Goal: Task Accomplishment & Management: Use online tool/utility

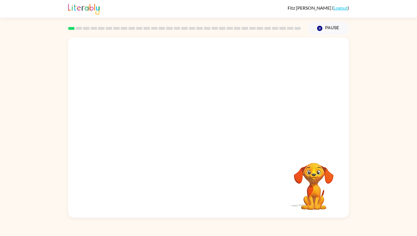
click at [152, 98] on video "Your browser must support playing .mp4 files to use Literably. Please try using…" at bounding box center [208, 93] width 281 height 113
click at [153, 98] on video "Your browser must support playing .mp4 files to use Literably. Please try using…" at bounding box center [208, 93] width 281 height 113
click at [216, 126] on button "button" at bounding box center [208, 130] width 36 height 21
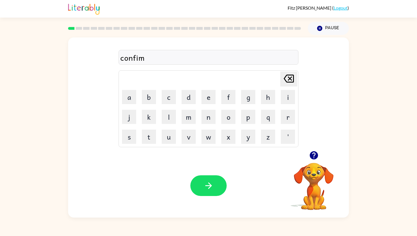
click at [135, 58] on div "confim" at bounding box center [208, 58] width 176 height 12
click at [209, 179] on button "button" at bounding box center [208, 185] width 36 height 21
click at [205, 185] on icon "button" at bounding box center [209, 186] width 10 height 10
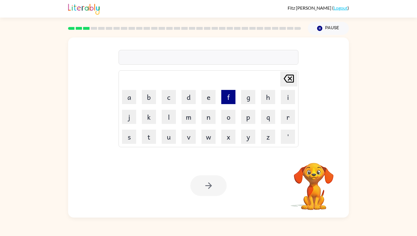
click at [229, 98] on button "f" at bounding box center [228, 97] width 14 height 14
click at [290, 99] on button "i" at bounding box center [288, 97] width 14 height 14
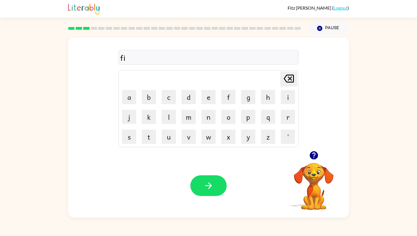
type button "i"
click at [218, 180] on button "button" at bounding box center [208, 185] width 36 height 21
click at [217, 183] on button "button" at bounding box center [208, 185] width 36 height 21
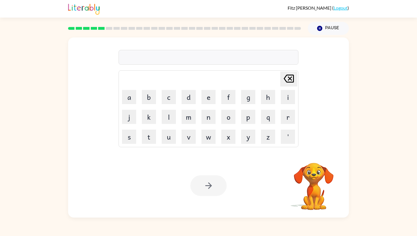
click at [236, 58] on div at bounding box center [208, 57] width 180 height 15
click at [316, 155] on icon "button" at bounding box center [313, 155] width 8 height 8
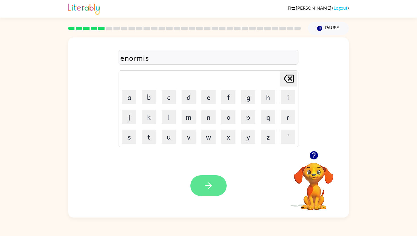
click at [223, 188] on button "button" at bounding box center [208, 185] width 36 height 21
click at [231, 60] on div "note" at bounding box center [208, 58] width 176 height 12
click at [211, 183] on icon "button" at bounding box center [209, 186] width 10 height 10
click at [219, 185] on button "button" at bounding box center [208, 185] width 36 height 21
click at [131, 58] on div "rektangal" at bounding box center [208, 58] width 176 height 12
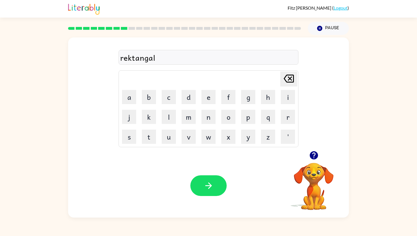
click at [211, 196] on div "Your browser must support playing .mp4 files to use Literably. Please try using…" at bounding box center [208, 186] width 281 height 64
click at [211, 185] on icon "button" at bounding box center [209, 186] width 10 height 10
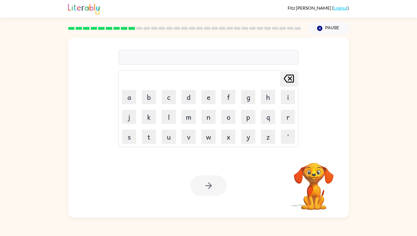
click at [190, 56] on div at bounding box center [208, 57] width 180 height 15
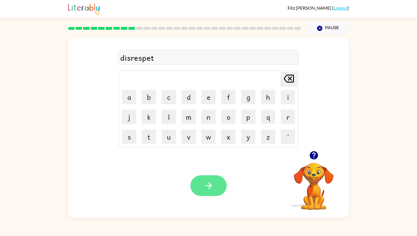
click at [211, 188] on icon "button" at bounding box center [209, 186] width 10 height 10
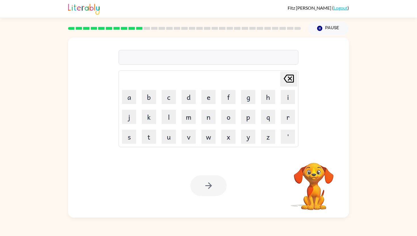
click at [207, 54] on div at bounding box center [208, 57] width 180 height 15
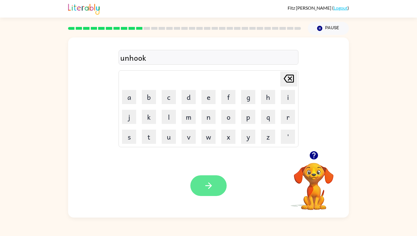
click at [214, 194] on button "button" at bounding box center [208, 185] width 36 height 21
click at [217, 183] on button "button" at bounding box center [208, 185] width 36 height 21
click at [215, 180] on button "button" at bounding box center [208, 185] width 36 height 21
click at [211, 185] on icon "button" at bounding box center [208, 185] width 7 height 7
click at [315, 152] on icon "button" at bounding box center [313, 155] width 8 height 8
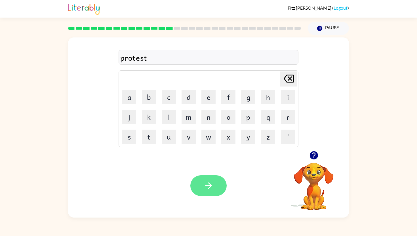
click at [212, 180] on button "button" at bounding box center [208, 185] width 36 height 21
click at [221, 187] on button "button" at bounding box center [208, 185] width 36 height 21
click at [315, 155] on icon "button" at bounding box center [313, 155] width 8 height 8
click at [198, 184] on button "button" at bounding box center [208, 185] width 36 height 21
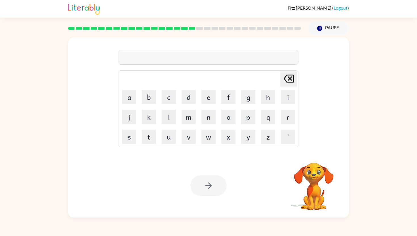
click at [187, 54] on div at bounding box center [208, 57] width 180 height 15
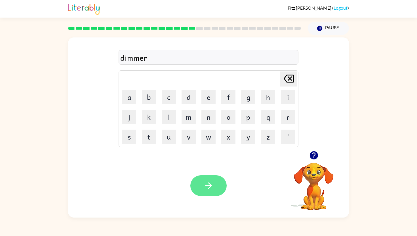
click at [209, 183] on icon "button" at bounding box center [208, 185] width 7 height 7
click at [209, 193] on button "button" at bounding box center [208, 185] width 36 height 21
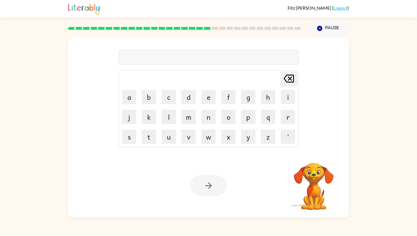
click at [262, 56] on div at bounding box center [208, 57] width 180 height 15
click at [315, 154] on icon "button" at bounding box center [313, 155] width 8 height 8
click at [221, 187] on button "button" at bounding box center [208, 185] width 36 height 21
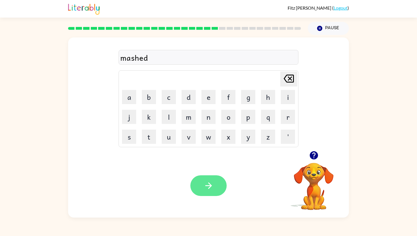
click at [204, 188] on icon "button" at bounding box center [209, 186] width 10 height 10
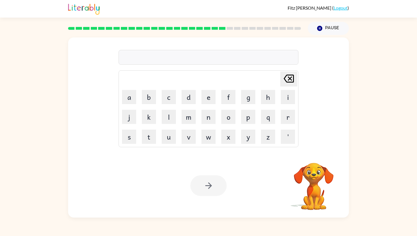
click at [193, 63] on div at bounding box center [208, 57] width 180 height 15
click at [315, 152] on icon "button" at bounding box center [313, 155] width 8 height 8
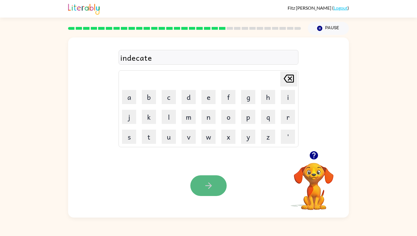
click at [208, 183] on icon "button" at bounding box center [208, 185] width 7 height 7
click at [211, 180] on button "button" at bounding box center [208, 185] width 36 height 21
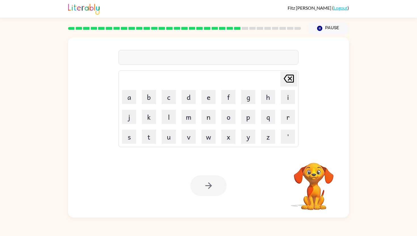
click at [223, 49] on div "Delete Delete last character input a b c d e f g h i j k l m n o p q r s t u v …" at bounding box center [208, 94] width 180 height 106
click at [222, 55] on div at bounding box center [208, 57] width 180 height 15
click at [209, 188] on icon "button" at bounding box center [209, 186] width 10 height 10
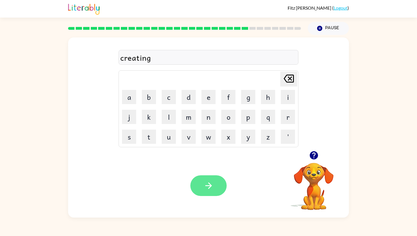
click at [213, 179] on button "button" at bounding box center [208, 185] width 36 height 21
click at [315, 156] on icon "button" at bounding box center [313, 155] width 8 height 8
click at [209, 185] on icon "button" at bounding box center [208, 185] width 7 height 7
click at [316, 156] on icon "button" at bounding box center [313, 155] width 8 height 8
click at [214, 190] on button "button" at bounding box center [208, 185] width 36 height 21
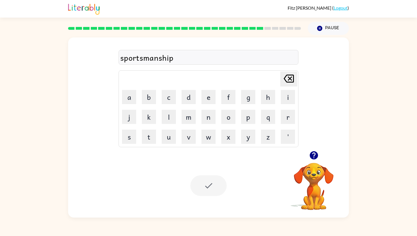
click at [315, 156] on icon "button" at bounding box center [313, 155] width 8 height 8
click at [209, 183] on icon "button" at bounding box center [209, 186] width 10 height 10
click at [209, 183] on div at bounding box center [208, 185] width 36 height 21
click at [202, 58] on div at bounding box center [208, 57] width 180 height 15
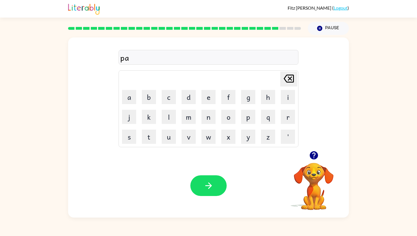
click at [317, 154] on icon "button" at bounding box center [313, 155] width 8 height 8
click at [216, 178] on button "button" at bounding box center [208, 185] width 36 height 21
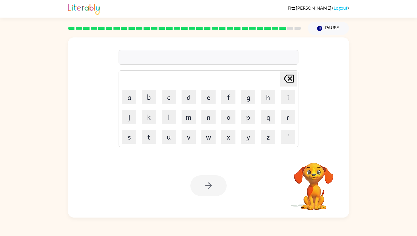
click at [159, 54] on div at bounding box center [208, 57] width 180 height 15
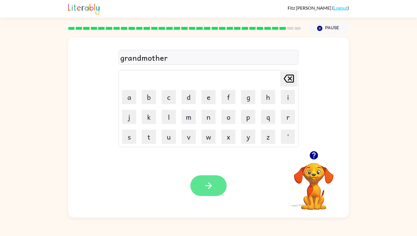
click at [213, 177] on button "button" at bounding box center [208, 185] width 36 height 21
click at [212, 184] on icon "button" at bounding box center [209, 186] width 10 height 10
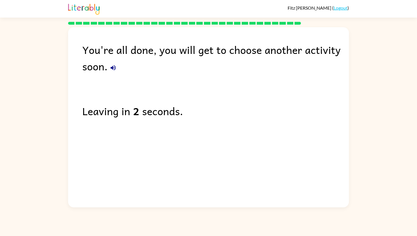
click at [114, 68] on icon "button" at bounding box center [113, 67] width 5 height 5
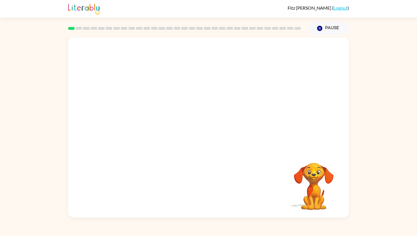
click at [130, 119] on video "Your browser must support playing .mp4 files to use Literably. Please try using…" at bounding box center [208, 93] width 281 height 113
click at [135, 118] on video "Your browser must support playing .mp4 files to use Literably. Please try using…" at bounding box center [208, 93] width 281 height 113
click at [146, 118] on video "Your browser must support playing .mp4 files to use Literably. Please try using…" at bounding box center [208, 93] width 281 height 113
click at [125, 121] on video "Your browser must support playing .mp4 files to use Literably. Please try using…" at bounding box center [208, 93] width 281 height 113
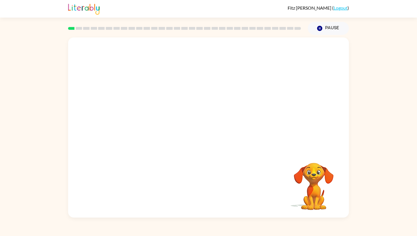
click at [125, 121] on video "Your browser must support playing .mp4 files to use Literably. Please try using…" at bounding box center [208, 93] width 281 height 113
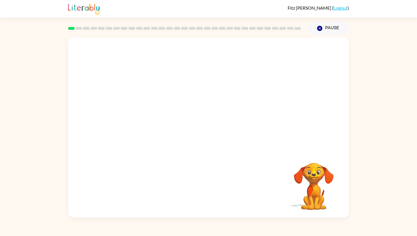
click at [125, 121] on video "Your browser must support playing .mp4 files to use Literably. Please try using…" at bounding box center [208, 93] width 281 height 113
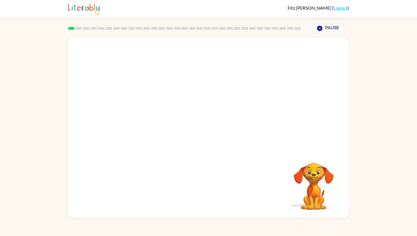
click at [125, 121] on video "Your browser must support playing .mp4 files to use Literably. Please try using…" at bounding box center [208, 93] width 281 height 113
click at [131, 121] on video "Your browser must support playing .mp4 files to use Literably. Please try using…" at bounding box center [208, 93] width 281 height 113
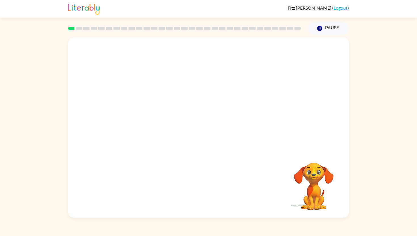
click at [131, 121] on video "Your browser must support playing .mp4 files to use Literably. Please try using…" at bounding box center [208, 93] width 281 height 113
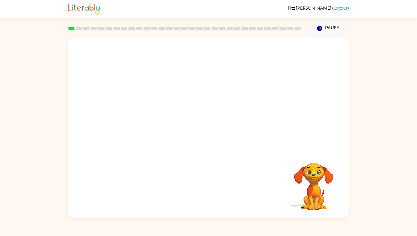
click at [131, 121] on video "Your browser must support playing .mp4 files to use Literably. Please try using…" at bounding box center [208, 93] width 281 height 113
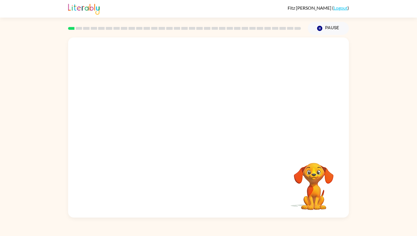
click at [131, 121] on video "Your browser must support playing .mp4 files to use Literably. Please try using…" at bounding box center [208, 93] width 281 height 113
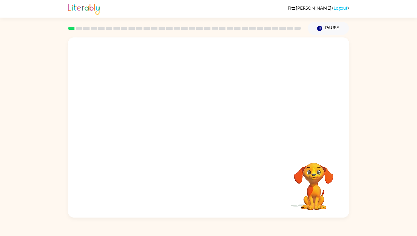
click at [131, 121] on video "Your browser must support playing .mp4 files to use Literably. Please try using…" at bounding box center [208, 93] width 281 height 113
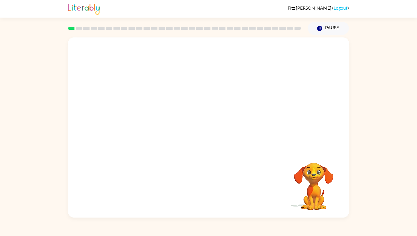
click at [131, 121] on video "Your browser must support playing .mp4 files to use Literably. Please try using…" at bounding box center [208, 93] width 281 height 113
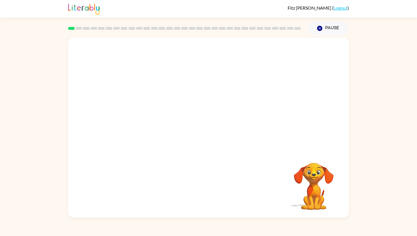
click at [131, 121] on video "Your browser must support playing .mp4 files to use Literably. Please try using…" at bounding box center [208, 93] width 281 height 113
click at [210, 129] on div at bounding box center [208, 130] width 36 height 21
click at [210, 129] on icon "button" at bounding box center [208, 130] width 7 height 7
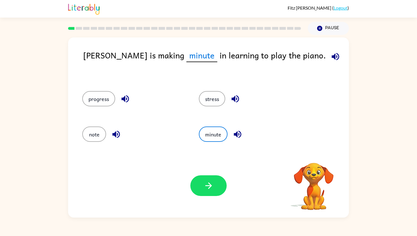
click at [198, 113] on div "stress" at bounding box center [246, 97] width 116 height 35
click at [155, 94] on div "progress" at bounding box center [133, 98] width 103 height 15
click at [91, 99] on button "progress" at bounding box center [98, 98] width 33 height 15
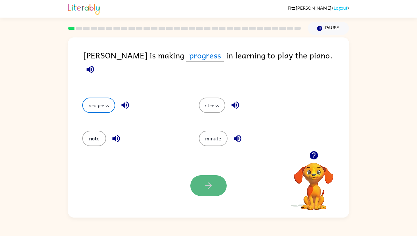
click at [213, 188] on icon "button" at bounding box center [209, 186] width 10 height 10
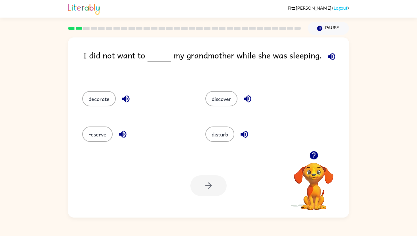
click at [330, 59] on icon "button" at bounding box center [331, 57] width 10 height 10
click at [223, 130] on button "disturb" at bounding box center [219, 133] width 29 height 15
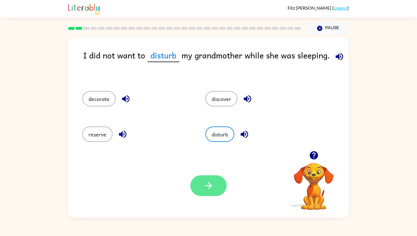
click at [205, 190] on icon "button" at bounding box center [209, 186] width 10 height 10
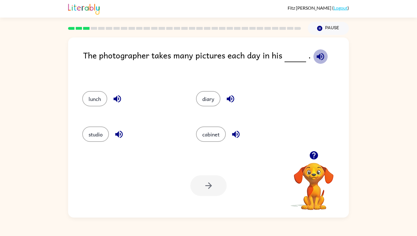
click at [317, 57] on icon "button" at bounding box center [319, 56] width 7 height 7
click at [102, 139] on button "studio" at bounding box center [95, 133] width 27 height 15
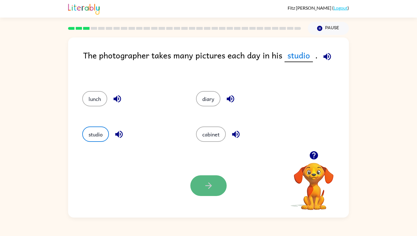
click at [218, 189] on button "button" at bounding box center [208, 185] width 36 height 21
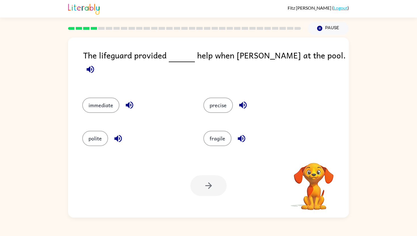
click at [95, 64] on icon "button" at bounding box center [90, 69] width 10 height 10
click at [95, 135] on button "polite" at bounding box center [95, 138] width 26 height 15
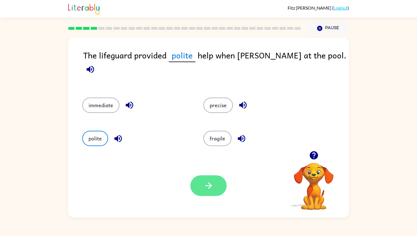
click at [207, 190] on icon "button" at bounding box center [209, 186] width 10 height 10
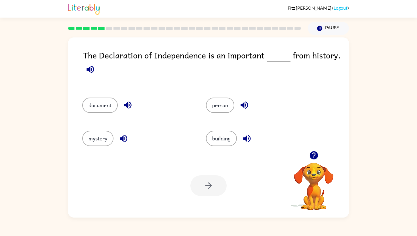
click at [89, 70] on icon "button" at bounding box center [89, 68] width 7 height 7
click at [110, 110] on button "document" at bounding box center [99, 105] width 35 height 15
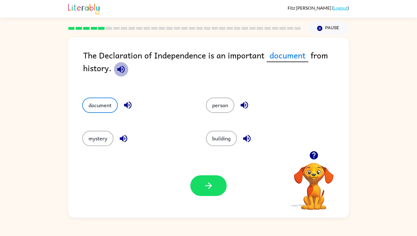
click at [116, 70] on icon "button" at bounding box center [121, 69] width 10 height 10
click at [196, 185] on button "button" at bounding box center [208, 185] width 36 height 21
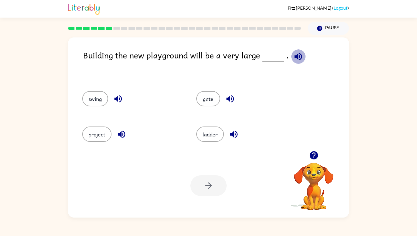
click at [296, 57] on icon "button" at bounding box center [298, 57] width 10 height 10
click at [105, 135] on button "project" at bounding box center [96, 133] width 29 height 15
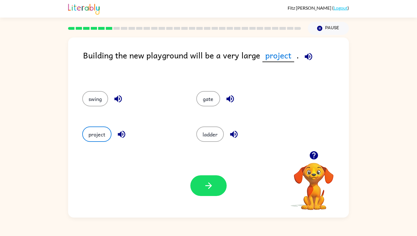
click at [213, 185] on icon "button" at bounding box center [209, 186] width 10 height 10
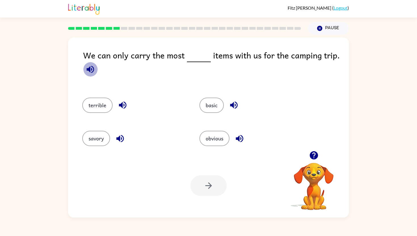
click at [92, 68] on icon "button" at bounding box center [90, 69] width 10 height 10
click at [214, 102] on button "basic" at bounding box center [211, 105] width 24 height 15
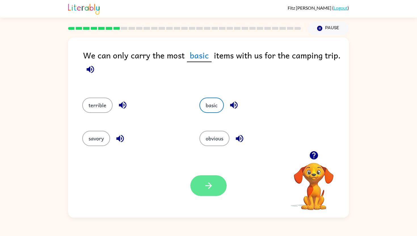
click at [199, 188] on button "button" at bounding box center [208, 185] width 36 height 21
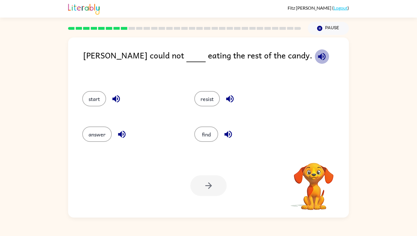
click at [318, 59] on icon "button" at bounding box center [321, 56] width 7 height 7
click at [213, 97] on button "resist" at bounding box center [207, 98] width 26 height 15
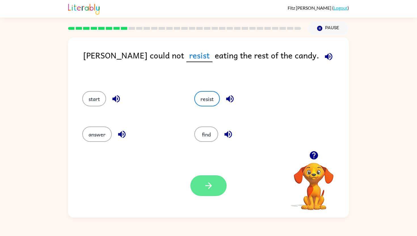
click at [218, 189] on button "button" at bounding box center [208, 185] width 36 height 21
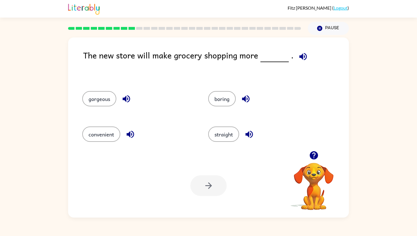
click at [300, 58] on icon "button" at bounding box center [302, 56] width 7 height 7
click at [215, 95] on button "boring" at bounding box center [221, 98] width 27 height 15
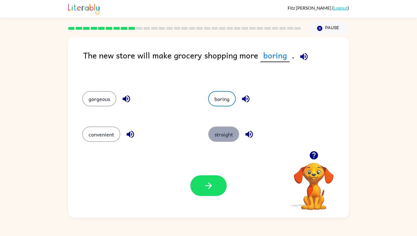
click at [227, 136] on button "straight" at bounding box center [223, 133] width 31 height 15
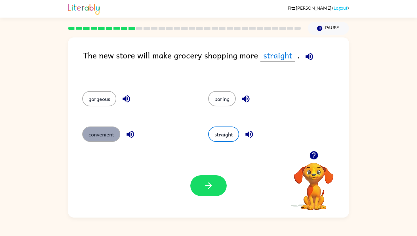
click at [115, 135] on button "convenient" at bounding box center [101, 133] width 38 height 15
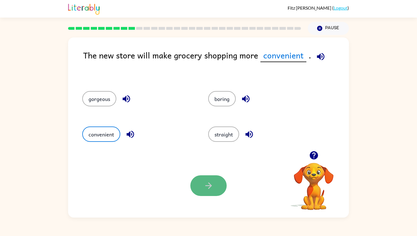
click at [211, 180] on button "button" at bounding box center [208, 185] width 36 height 21
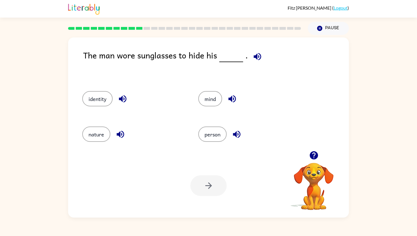
click at [256, 59] on icon "button" at bounding box center [256, 56] width 7 height 7
click at [98, 100] on button "identity" at bounding box center [97, 98] width 30 height 15
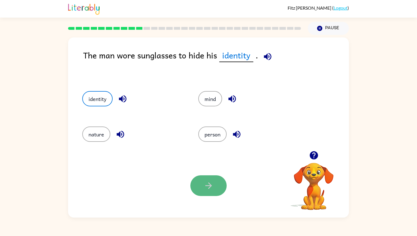
click at [207, 189] on icon "button" at bounding box center [209, 186] width 10 height 10
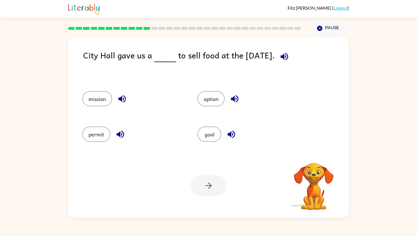
click at [284, 62] on button "button" at bounding box center [284, 56] width 14 height 14
click at [102, 135] on button "permit" at bounding box center [96, 133] width 28 height 15
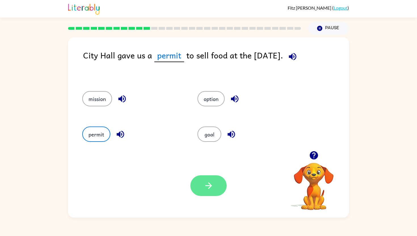
click at [213, 193] on button "button" at bounding box center [208, 185] width 36 height 21
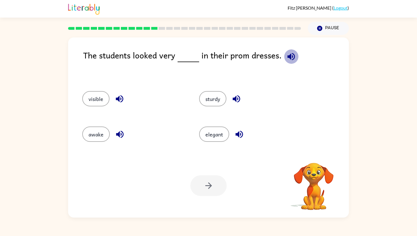
click at [288, 59] on icon "button" at bounding box center [291, 57] width 10 height 10
click at [287, 57] on icon "button" at bounding box center [290, 56] width 7 height 7
click at [103, 94] on button "visible" at bounding box center [95, 98] width 27 height 15
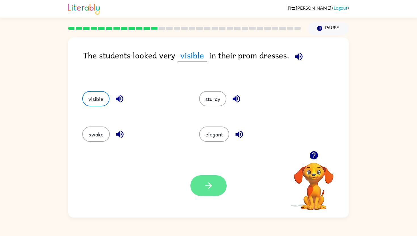
click at [209, 189] on icon "button" at bounding box center [209, 186] width 10 height 10
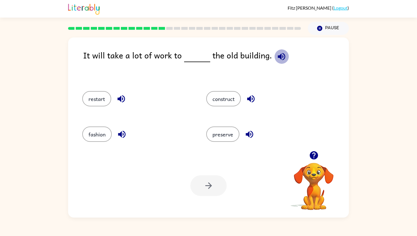
click at [277, 55] on icon "button" at bounding box center [280, 56] width 7 height 7
click at [231, 94] on button "construct" at bounding box center [223, 98] width 35 height 15
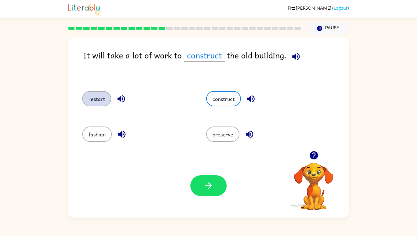
click at [95, 104] on button "restart" at bounding box center [96, 98] width 29 height 15
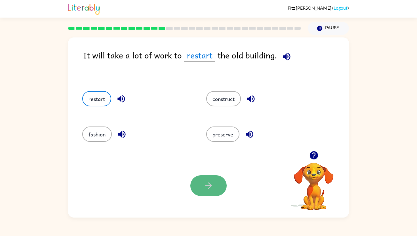
click at [193, 180] on button "button" at bounding box center [208, 185] width 36 height 21
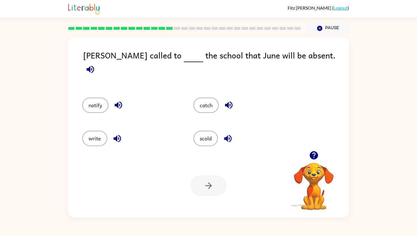
click at [95, 64] on icon "button" at bounding box center [90, 69] width 10 height 10
click at [102, 100] on button "notify" at bounding box center [95, 105] width 26 height 15
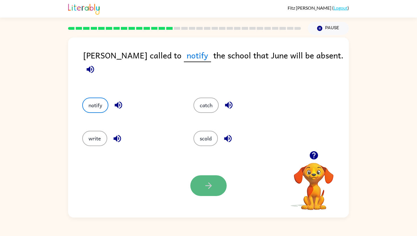
click at [210, 183] on icon "button" at bounding box center [209, 186] width 10 height 10
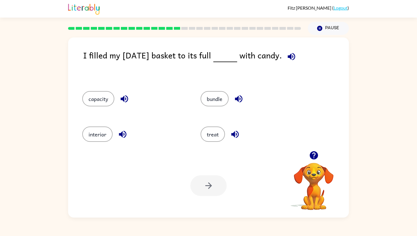
click at [295, 56] on icon "button" at bounding box center [290, 56] width 7 height 7
click at [106, 101] on button "capacity" at bounding box center [98, 98] width 32 height 15
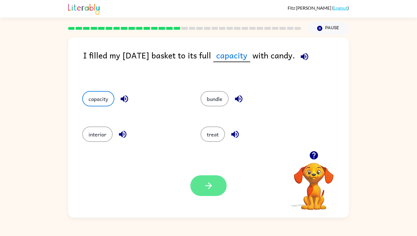
click at [215, 189] on button "button" at bounding box center [208, 185] width 36 height 21
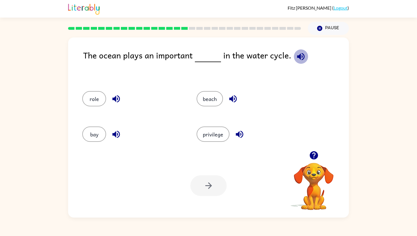
click at [300, 56] on icon "button" at bounding box center [301, 57] width 10 height 10
click at [94, 99] on button "role" at bounding box center [94, 98] width 24 height 15
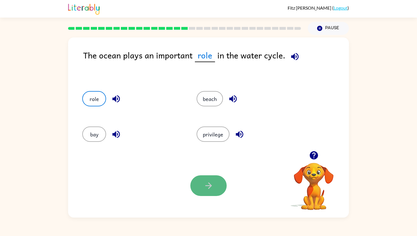
click at [219, 183] on button "button" at bounding box center [208, 185] width 36 height 21
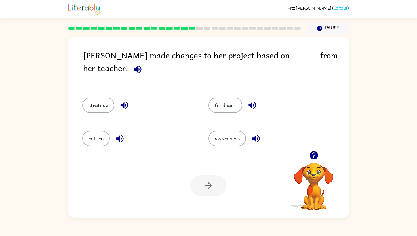
click at [141, 65] on icon "button" at bounding box center [137, 68] width 7 height 7
click at [229, 100] on button "feedback" at bounding box center [225, 105] width 34 height 15
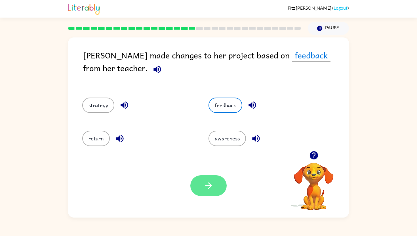
click at [203, 188] on button "button" at bounding box center [208, 185] width 36 height 21
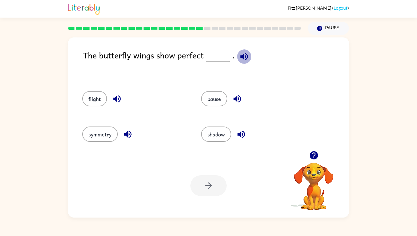
click at [242, 56] on icon "button" at bounding box center [244, 57] width 10 height 10
click at [100, 100] on button "flight" at bounding box center [94, 98] width 25 height 15
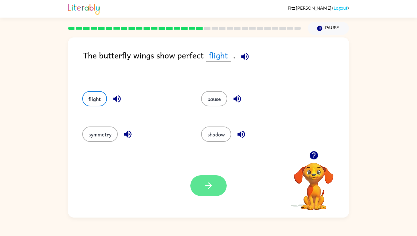
click at [210, 188] on icon "button" at bounding box center [209, 186] width 10 height 10
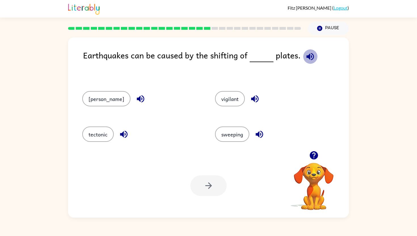
click at [310, 58] on icon "button" at bounding box center [310, 57] width 10 height 10
click at [96, 135] on button "tectonic" at bounding box center [97, 133] width 31 height 15
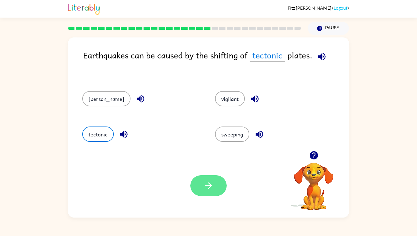
click at [221, 191] on button "button" at bounding box center [208, 185] width 36 height 21
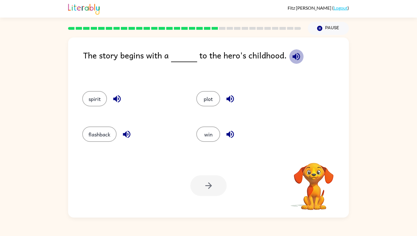
click at [293, 56] on icon "button" at bounding box center [296, 57] width 10 height 10
click at [109, 138] on button "flashback" at bounding box center [99, 133] width 34 height 15
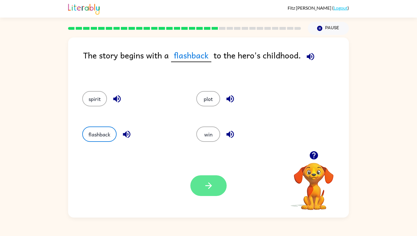
click at [211, 186] on icon "button" at bounding box center [209, 186] width 10 height 10
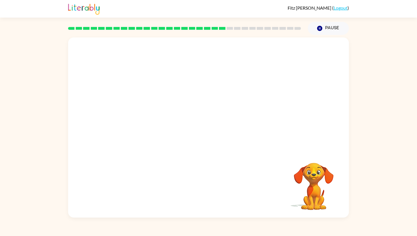
click at [150, 131] on video "Your browser must support playing .mp4 files to use Literably. Please try using…" at bounding box center [208, 93] width 281 height 113
click at [154, 130] on video "Your browser must support playing .mp4 files to use Literably. Please try using…" at bounding box center [208, 93] width 281 height 113
click at [149, 130] on video "Your browser must support playing .mp4 files to use Literably. Please try using…" at bounding box center [208, 93] width 281 height 113
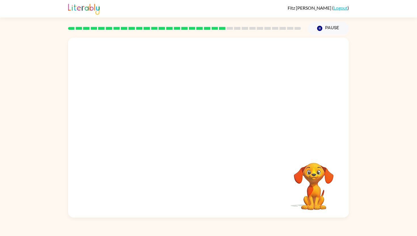
click at [149, 130] on video "Your browser must support playing .mp4 files to use Literably. Please try using…" at bounding box center [208, 93] width 281 height 113
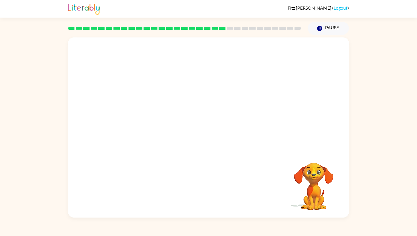
click at [149, 130] on video "Your browser must support playing .mp4 files to use Literably. Please try using…" at bounding box center [208, 93] width 281 height 113
click at [146, 132] on video "Your browser must support playing .mp4 files to use Literably. Please try using…" at bounding box center [208, 93] width 281 height 113
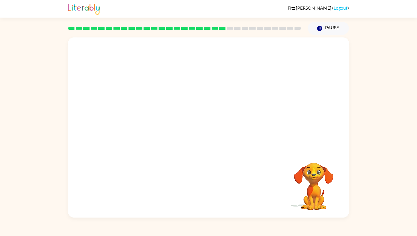
click at [146, 132] on video "Your browser must support playing .mp4 files to use Literably. Please try using…" at bounding box center [208, 93] width 281 height 113
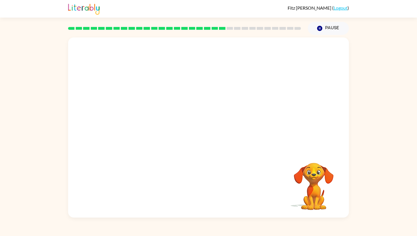
click at [135, 132] on video "Your browser must support playing .mp4 files to use Literably. Please try using…" at bounding box center [208, 93] width 281 height 113
click at [146, 132] on video "Your browser must support playing .mp4 files to use Literably. Please try using…" at bounding box center [208, 93] width 281 height 113
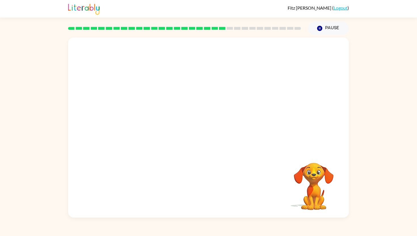
click at [146, 132] on video "Your browser must support playing .mp4 files to use Literably. Please try using…" at bounding box center [208, 93] width 281 height 113
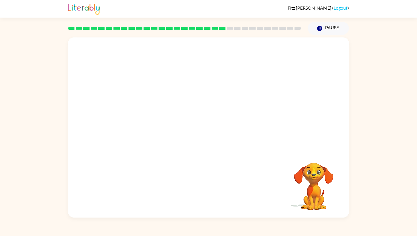
click at [146, 132] on video "Your browser must support playing .mp4 files to use Literably. Please try using…" at bounding box center [208, 93] width 281 height 113
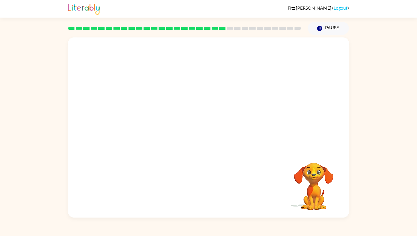
click at [146, 132] on video "Your browser must support playing .mp4 files to use Literably. Please try using…" at bounding box center [208, 93] width 281 height 113
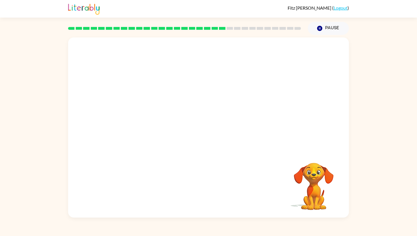
click at [146, 132] on video "Your browser must support playing .mp4 files to use Literably. Please try using…" at bounding box center [208, 93] width 281 height 113
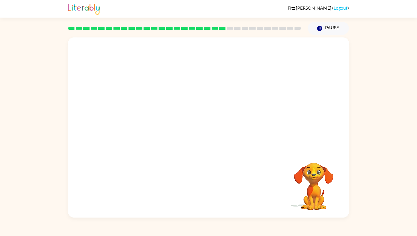
click at [146, 132] on video "Your browser must support playing .mp4 files to use Literably. Please try using…" at bounding box center [208, 93] width 281 height 113
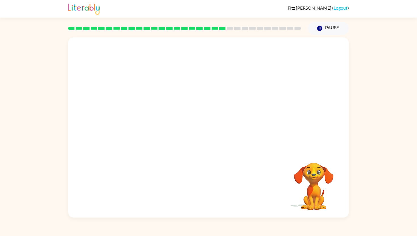
click at [146, 132] on video "Your browser must support playing .mp4 files to use Literably. Please try using…" at bounding box center [208, 93] width 281 height 113
click at [146, 131] on video "Your browser must support playing .mp4 files to use Literably. Please try using…" at bounding box center [208, 93] width 281 height 113
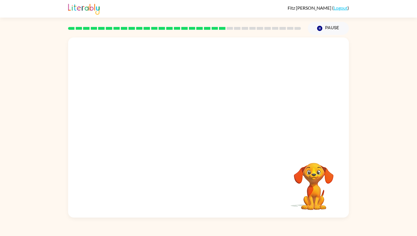
click at [146, 130] on video "Your browser must support playing .mp4 files to use Literably. Please try using…" at bounding box center [208, 93] width 281 height 113
click at [146, 129] on video "Your browser must support playing .mp4 files to use Literably. Please try using…" at bounding box center [208, 93] width 281 height 113
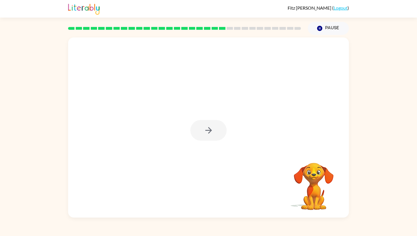
click at [217, 139] on div at bounding box center [208, 130] width 36 height 21
click at [206, 134] on icon "button" at bounding box center [209, 130] width 10 height 10
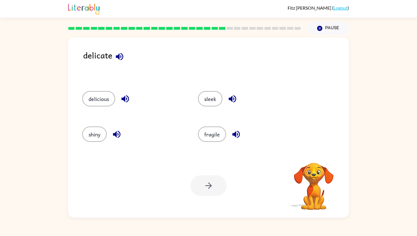
click at [209, 143] on div "fragile" at bounding box center [245, 133] width 116 height 35
click at [210, 136] on button "fragile" at bounding box center [212, 133] width 28 height 15
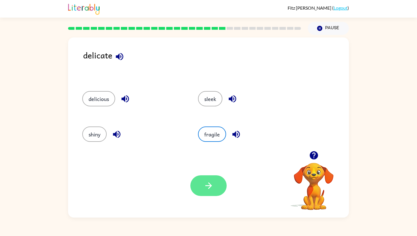
click at [207, 186] on icon "button" at bounding box center [209, 186] width 10 height 10
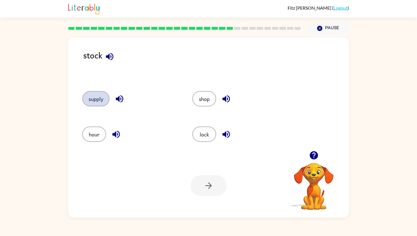
click at [88, 99] on button "supply" at bounding box center [95, 98] width 27 height 15
click at [211, 194] on button "button" at bounding box center [208, 185] width 36 height 21
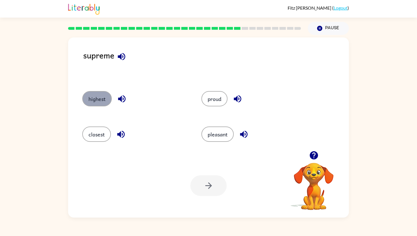
click at [102, 100] on button "highest" at bounding box center [96, 98] width 29 height 15
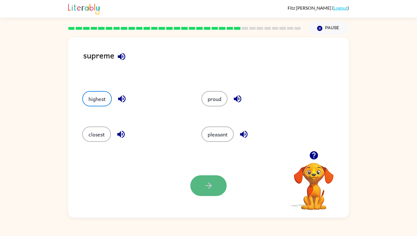
click at [202, 180] on button "button" at bounding box center [208, 185] width 36 height 21
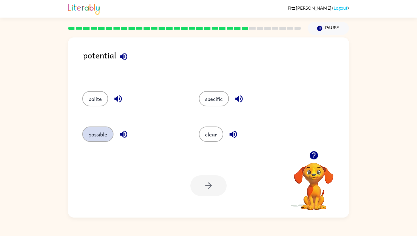
click at [101, 136] on button "possible" at bounding box center [97, 133] width 31 height 15
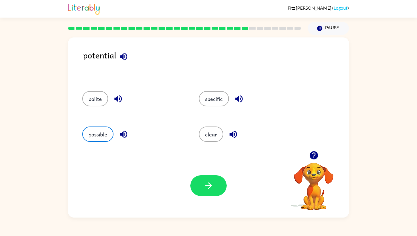
click at [223, 197] on div "Your browser must support playing .mp4 files to use Literably. Please try using…" at bounding box center [208, 186] width 281 height 64
click at [219, 191] on button "button" at bounding box center [208, 185] width 36 height 21
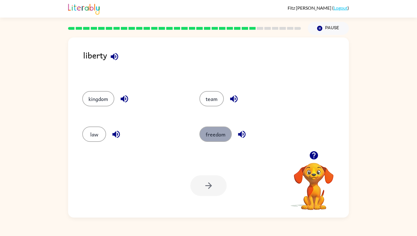
click at [225, 138] on button "freedom" at bounding box center [215, 133] width 32 height 15
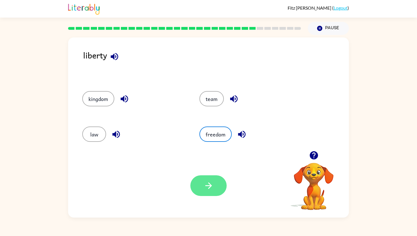
click at [209, 192] on button "button" at bounding box center [208, 185] width 36 height 21
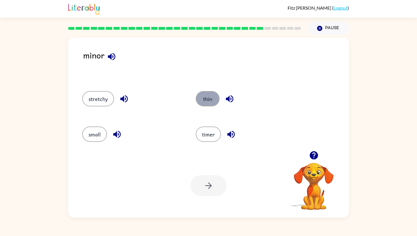
click at [203, 103] on button "thin" at bounding box center [208, 98] width 24 height 15
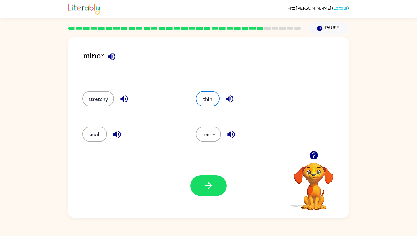
click at [218, 196] on div "Your browser must support playing .mp4 files to use Literably. Please try using…" at bounding box center [208, 186] width 281 height 64
click at [217, 192] on button "button" at bounding box center [208, 185] width 36 height 21
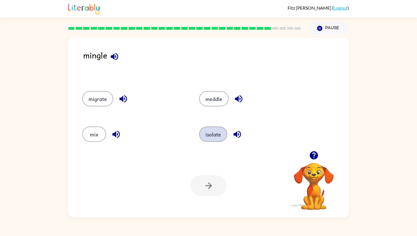
click at [207, 136] on button "isolate" at bounding box center [213, 133] width 28 height 15
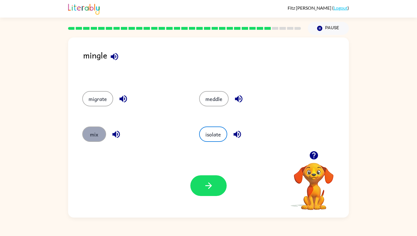
click at [100, 132] on button "mix" at bounding box center [94, 133] width 24 height 15
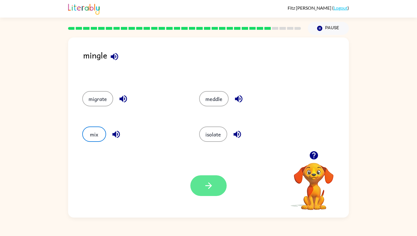
click at [214, 179] on button "button" at bounding box center [208, 185] width 36 height 21
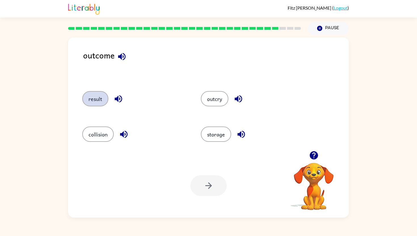
click at [103, 95] on button "result" at bounding box center [95, 98] width 26 height 15
click at [212, 181] on icon "button" at bounding box center [209, 186] width 10 height 10
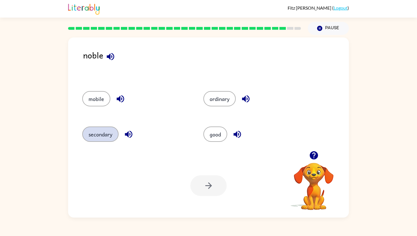
click at [115, 131] on button "secondary" at bounding box center [100, 133] width 36 height 15
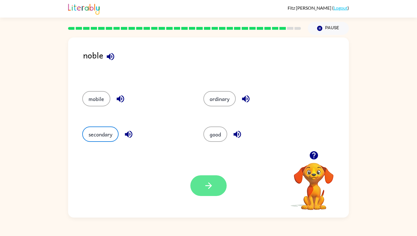
click at [200, 187] on button "button" at bounding box center [208, 185] width 36 height 21
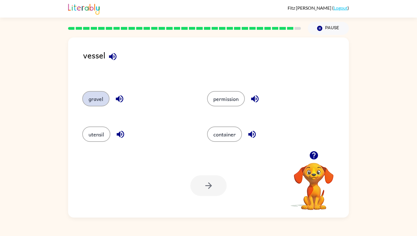
click at [107, 102] on button "gravel" at bounding box center [95, 98] width 27 height 15
click at [218, 189] on button "button" at bounding box center [208, 185] width 36 height 21
